Goal: Transaction & Acquisition: Purchase product/service

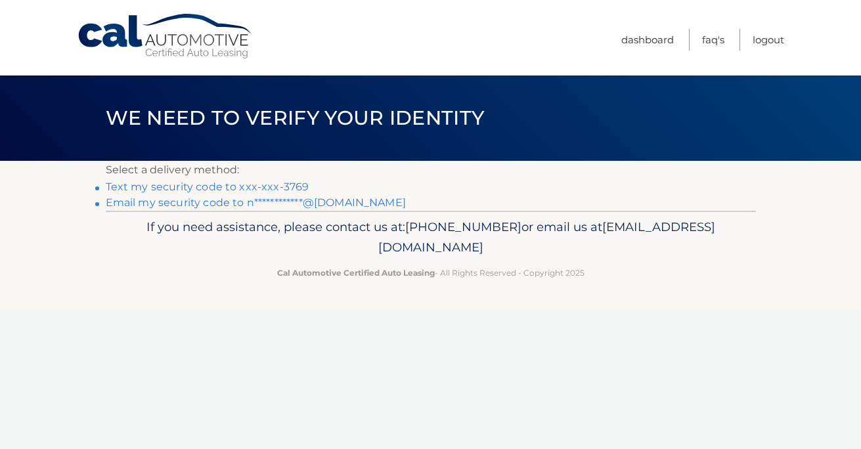
click at [224, 186] on link "Text my security code to xxx-xxx-3769" at bounding box center [208, 187] width 204 height 12
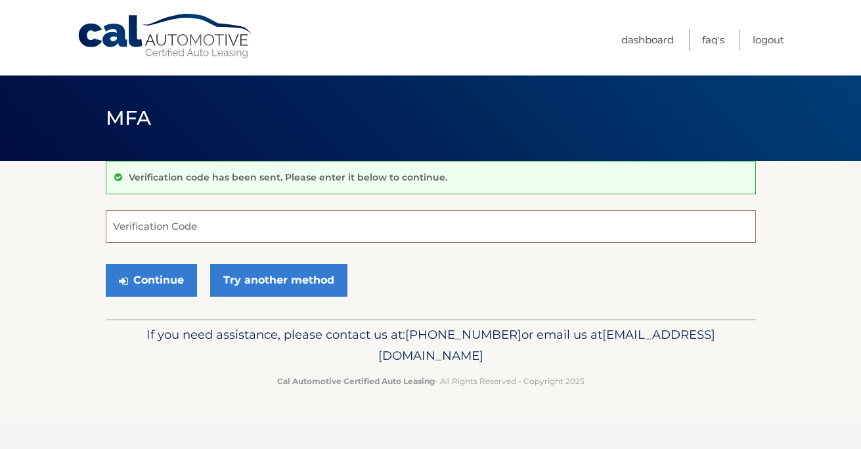
drag, startPoint x: 0, startPoint y: 0, endPoint x: 558, endPoint y: 297, distance: 632.3
click at [560, 300] on form "Verification Code Continue Try another method" at bounding box center [431, 256] width 650 height 93
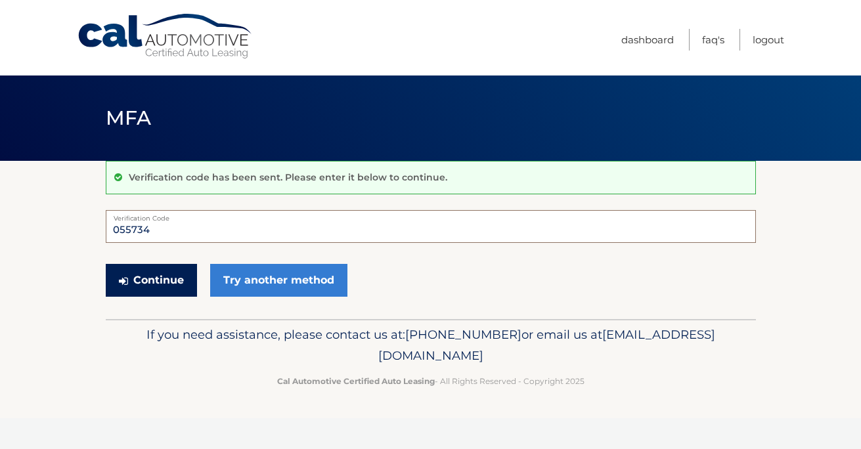
type input "055734"
click at [163, 290] on button "Continue" at bounding box center [151, 280] width 91 height 33
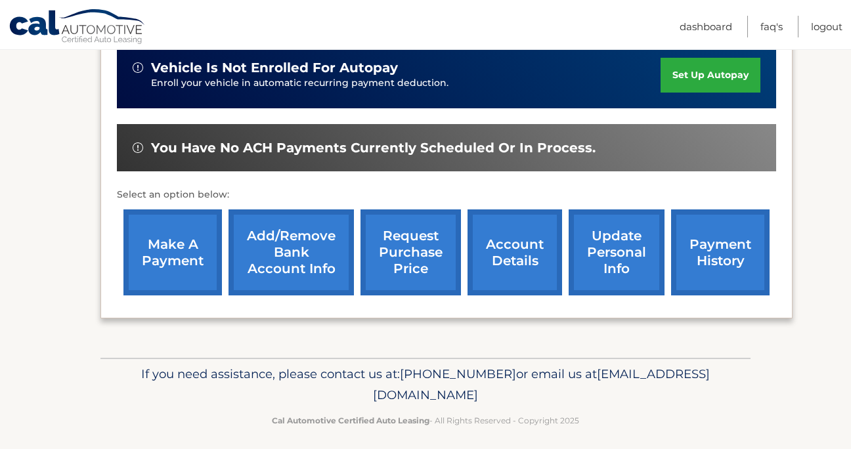
scroll to position [347, 0]
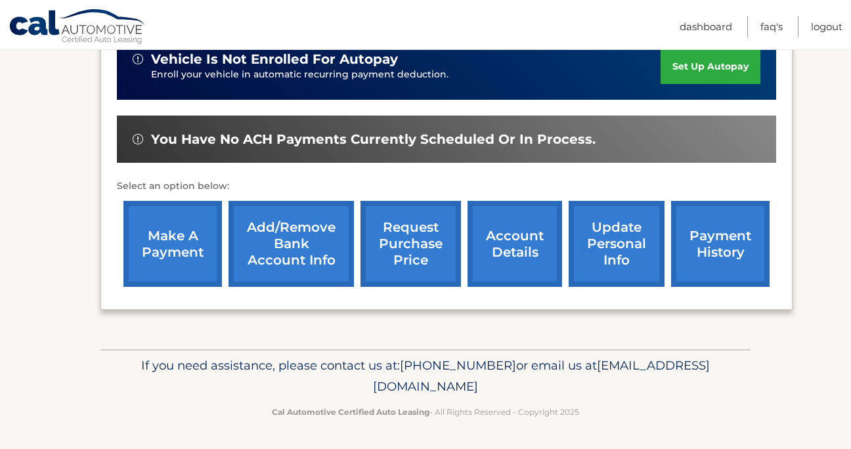
click at [176, 236] on link "make a payment" at bounding box center [172, 244] width 98 height 86
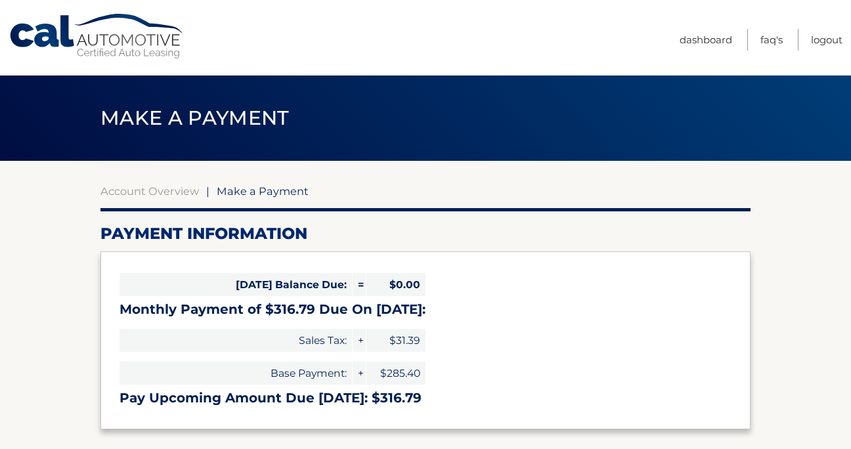
select select "MTUzODdlZjMtNjQ2OS00YmM3LThkMjctM2E2MDhlZDk1N2U3"
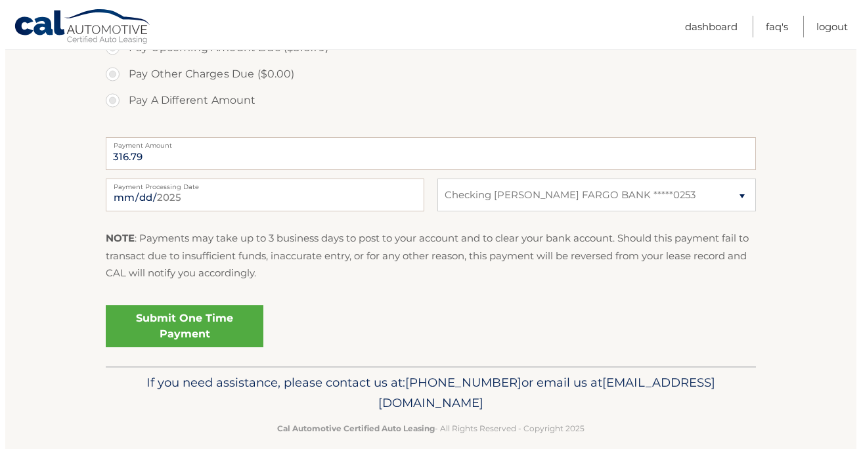
scroll to position [489, 0]
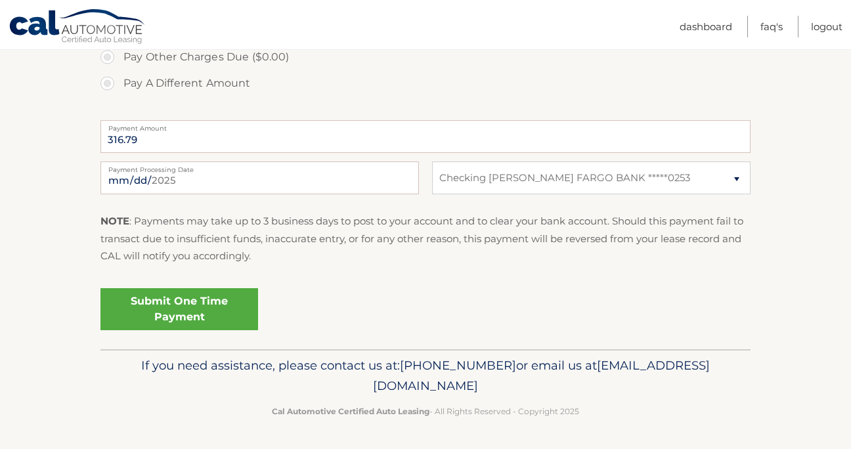
click at [212, 313] on link "Submit One Time Payment" at bounding box center [179, 309] width 158 height 42
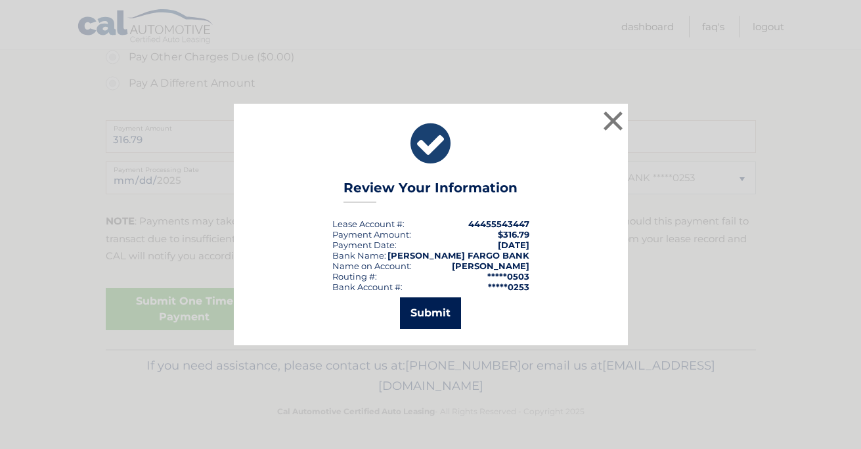
click at [414, 312] on button "Submit" at bounding box center [430, 313] width 61 height 32
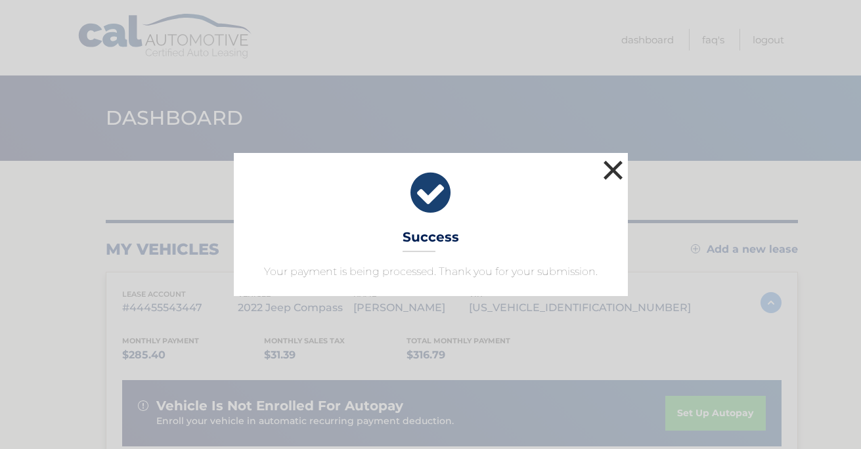
click at [617, 158] on button "×" at bounding box center [613, 170] width 26 height 26
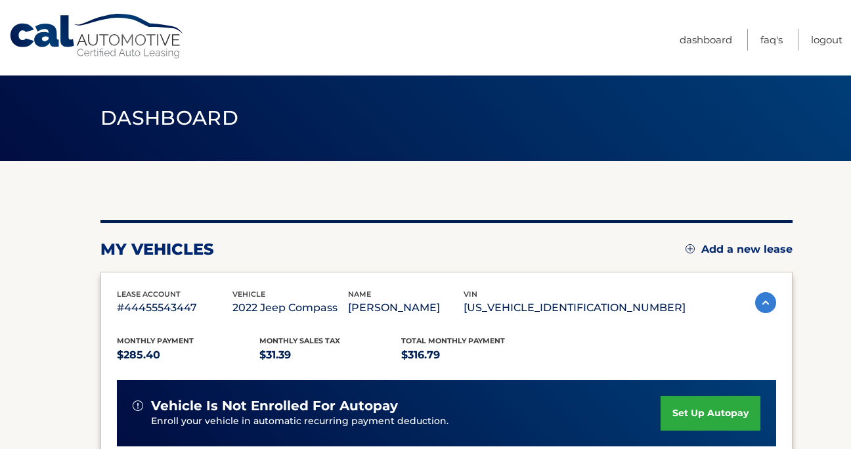
click at [219, 126] on span "Dashboard" at bounding box center [169, 118] width 138 height 24
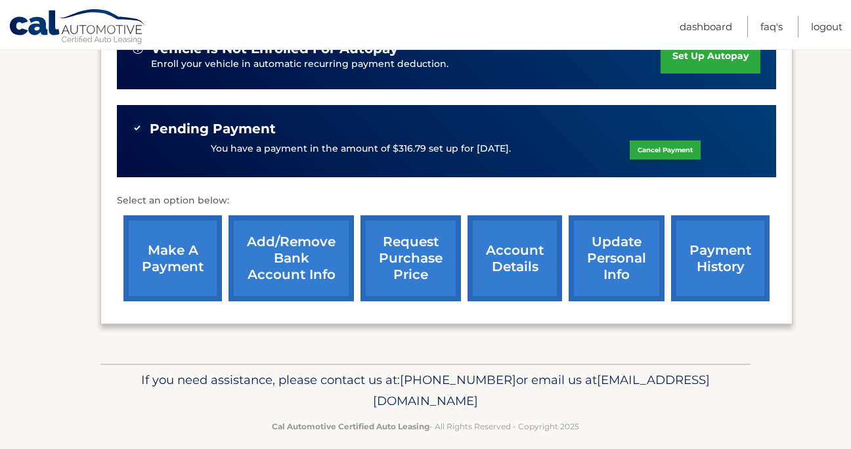
scroll to position [372, 0]
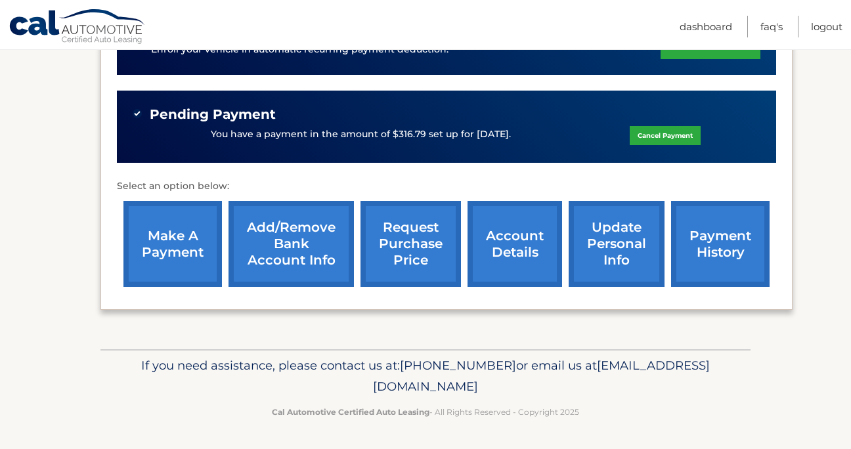
click at [737, 255] on link "payment history" at bounding box center [720, 244] width 98 height 86
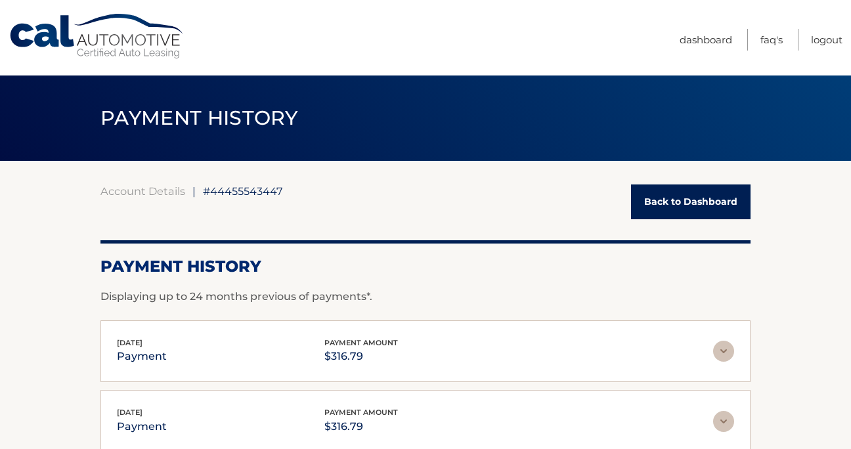
click at [712, 202] on link "Back to Dashboard" at bounding box center [690, 201] width 119 height 35
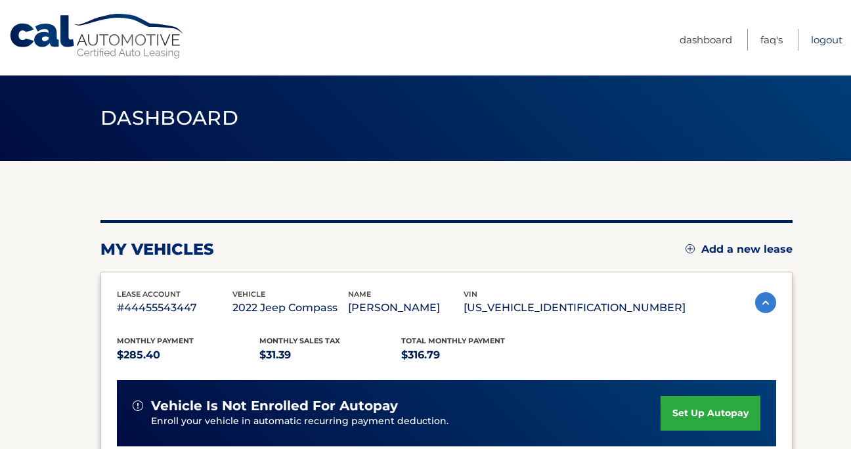
click at [811, 39] on link "Logout" at bounding box center [827, 40] width 32 height 22
